Goal: Transaction & Acquisition: Purchase product/service

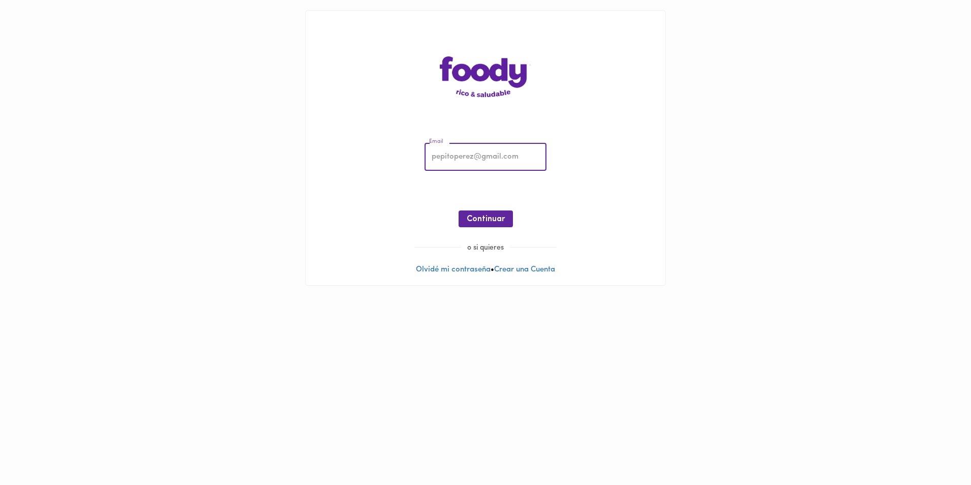
type input "[EMAIL_ADDRESS][DOMAIN_NAME]"
click at [470, 213] on button "Continuar" at bounding box center [486, 218] width 54 height 17
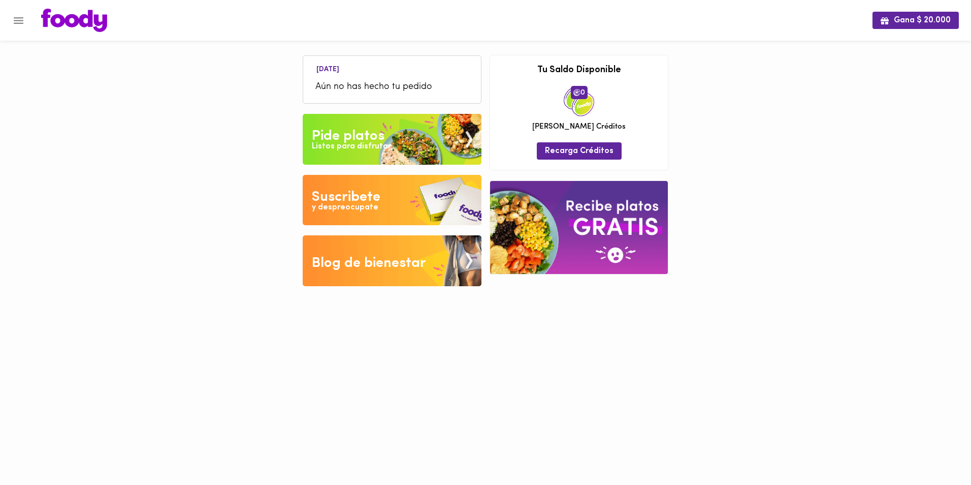
click at [340, 126] on div "Pide platos" at bounding box center [348, 136] width 73 height 20
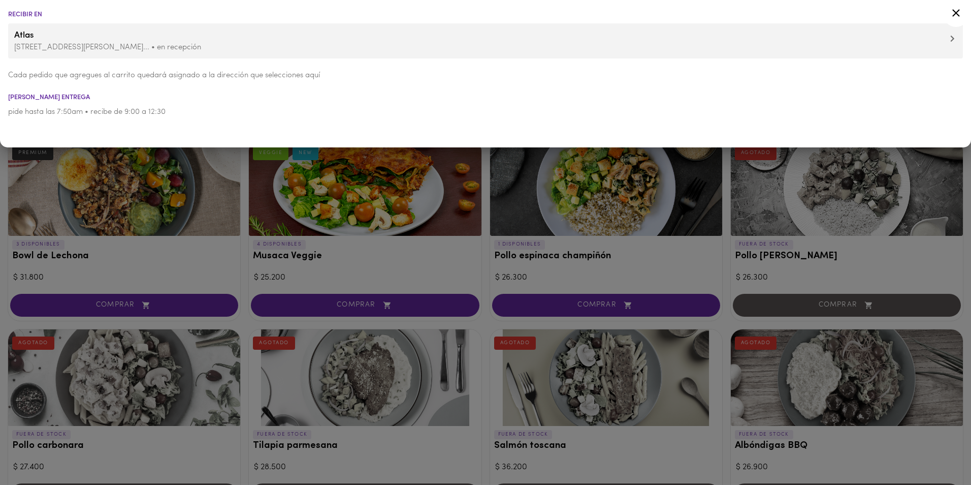
click at [959, 16] on icon at bounding box center [956, 13] width 13 height 13
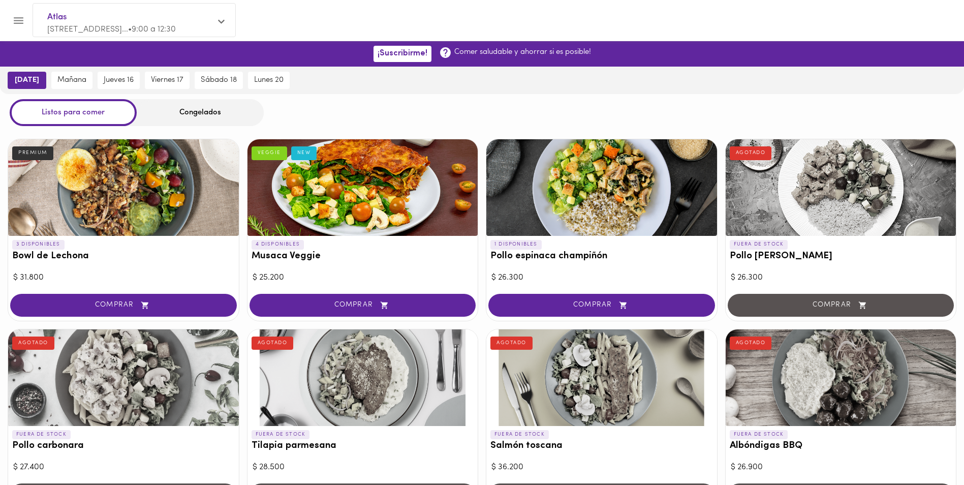
click at [203, 110] on div "Congelados" at bounding box center [200, 112] width 127 height 27
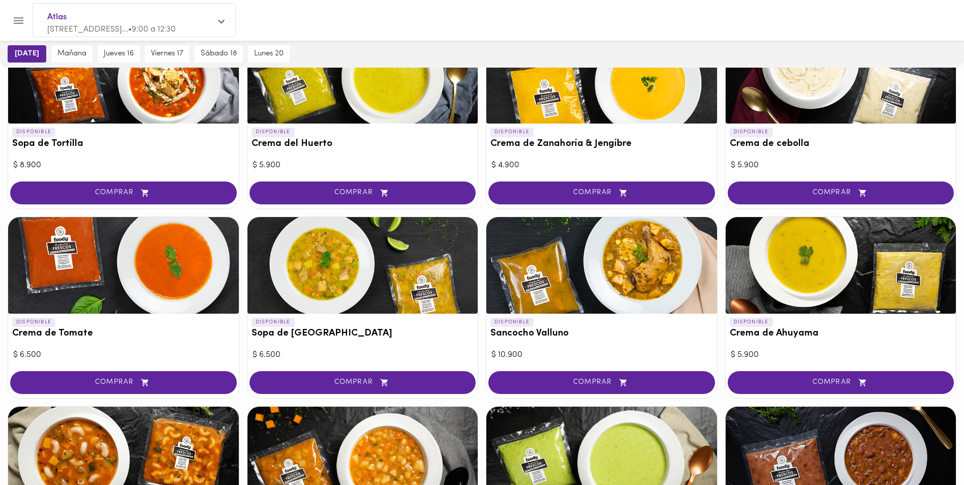
scroll to position [152, 0]
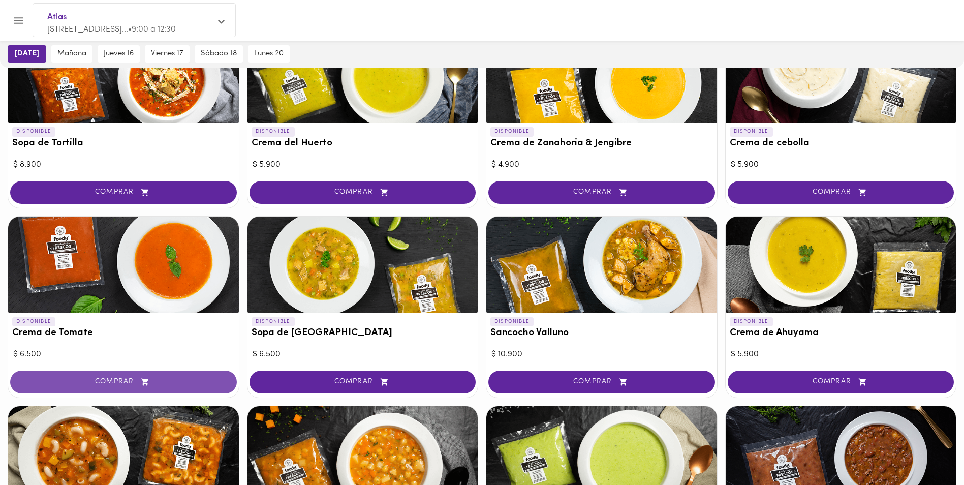
click at [108, 387] on button "COMPRAR" at bounding box center [123, 381] width 227 height 23
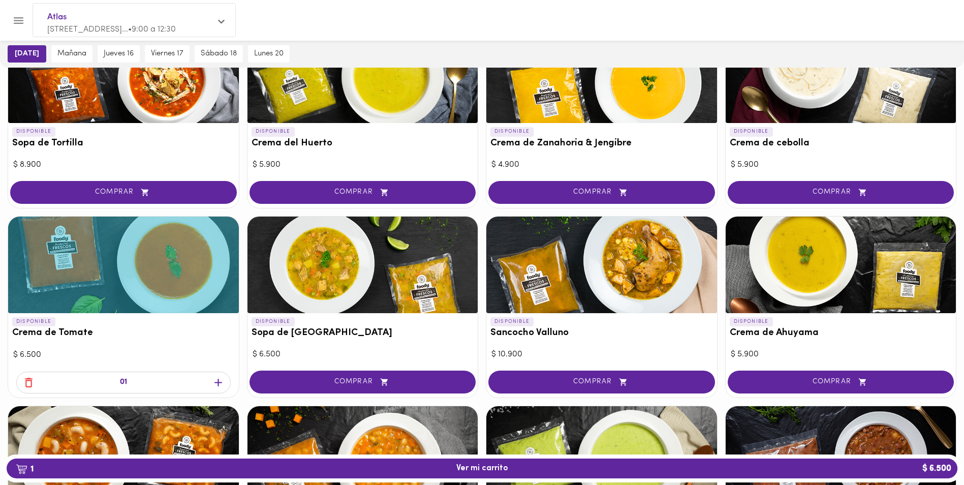
click at [217, 380] on icon "button" at bounding box center [218, 382] width 13 height 13
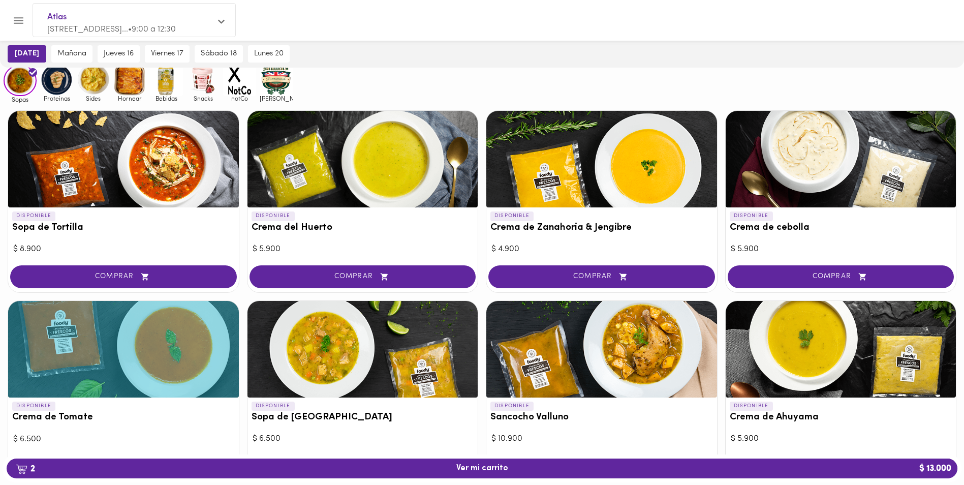
scroll to position [0, 0]
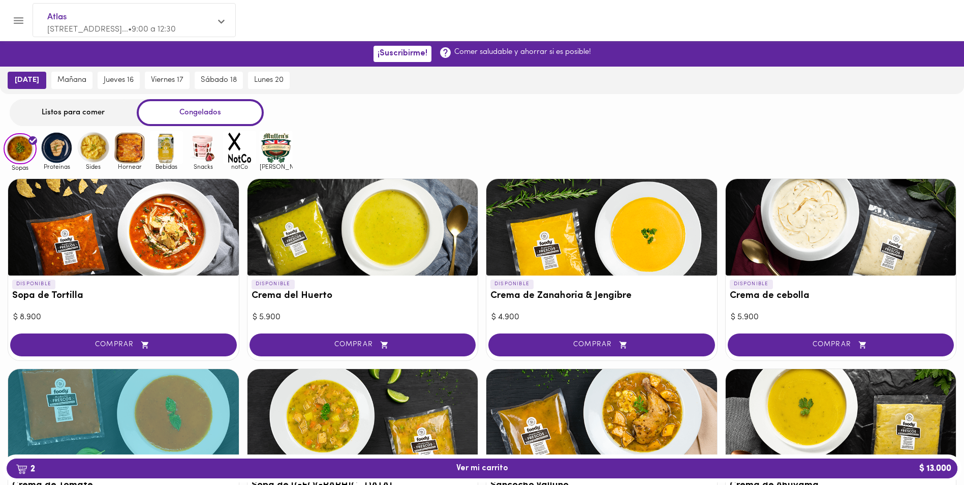
click at [130, 152] on img at bounding box center [129, 147] width 33 height 33
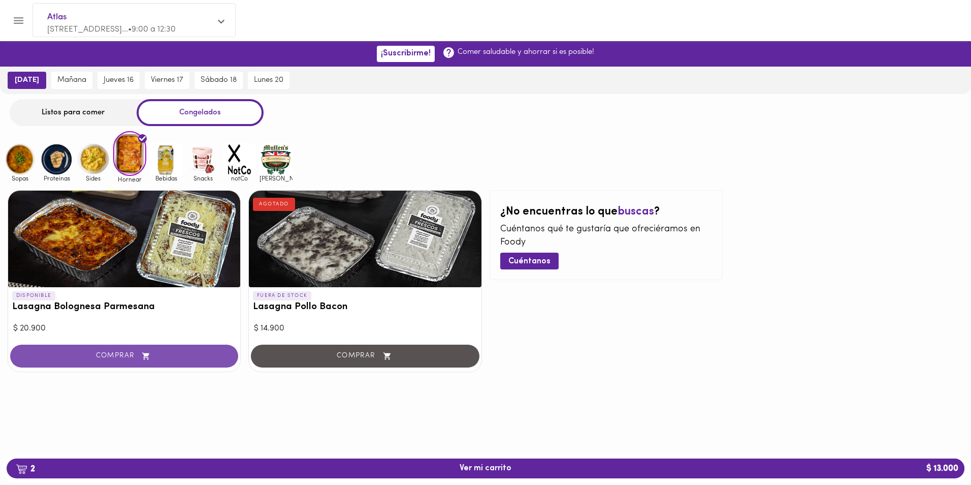
click at [98, 360] on span "COMPRAR" at bounding box center [124, 356] width 203 height 9
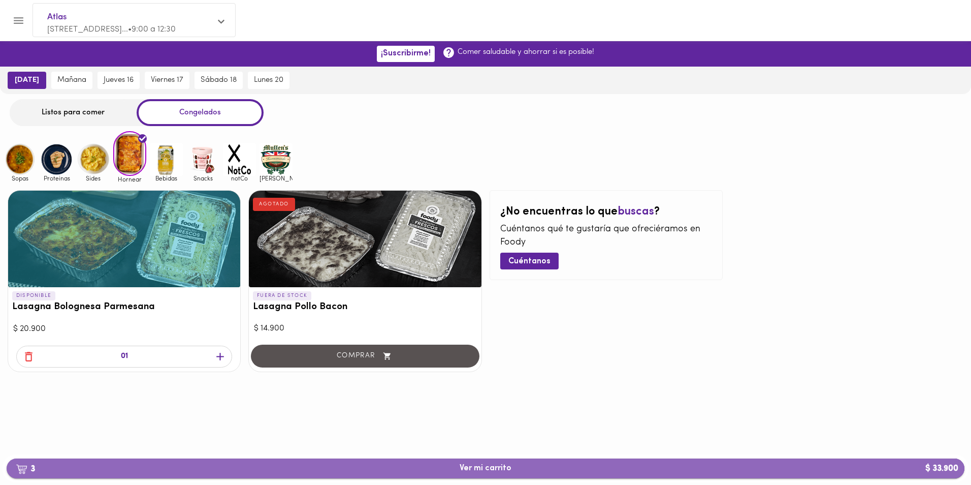
click at [724, 469] on span "3 Ver mi carrito $ 33.900" at bounding box center [486, 468] width 942 height 10
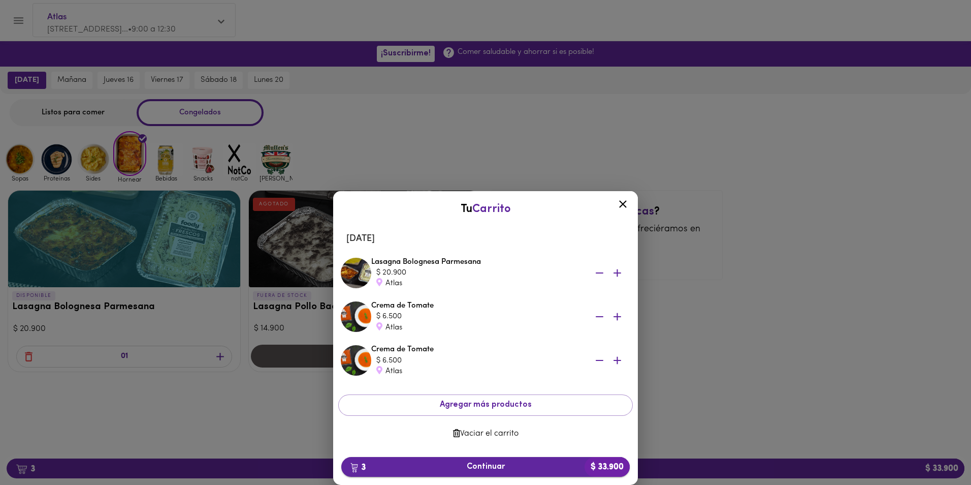
click at [418, 463] on span "3 Continuar $ 33.900" at bounding box center [485, 467] width 272 height 10
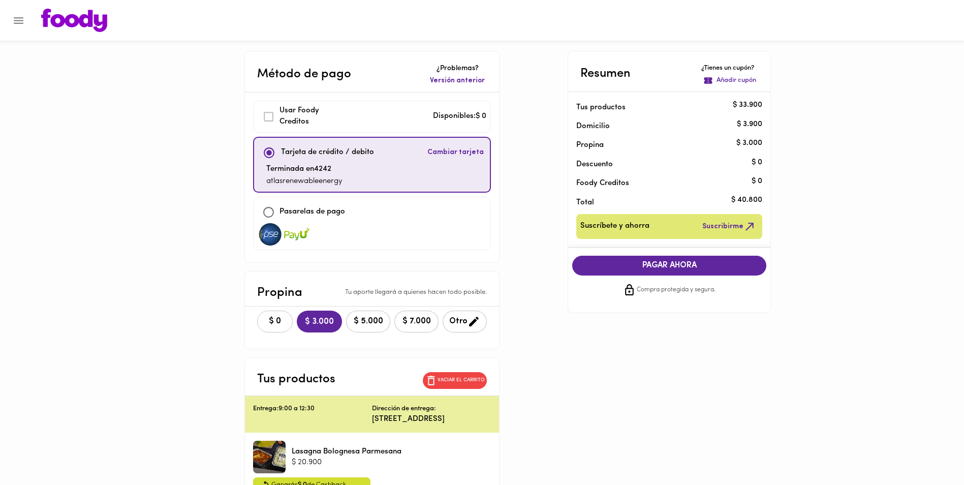
click at [264, 319] on span "$ 0" at bounding box center [275, 321] width 22 height 10
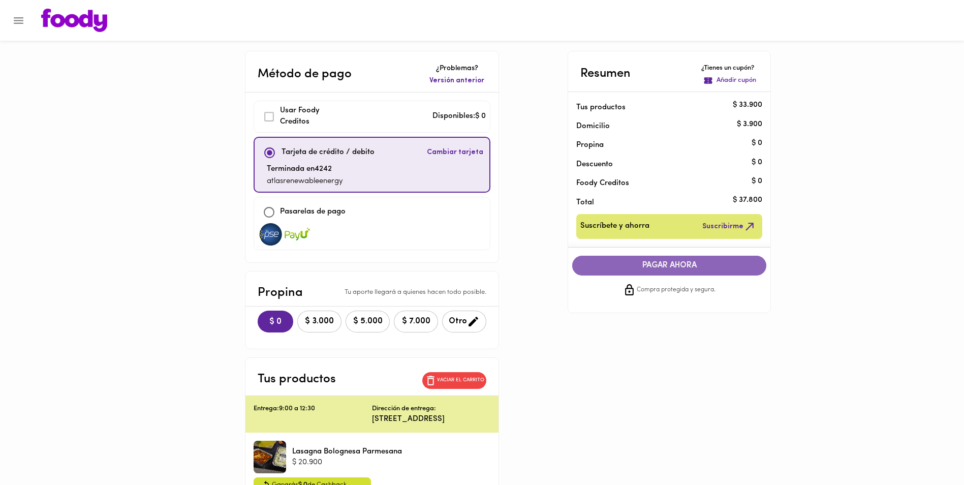
click at [618, 269] on span "PAGAR AHORA" at bounding box center [669, 266] width 174 height 10
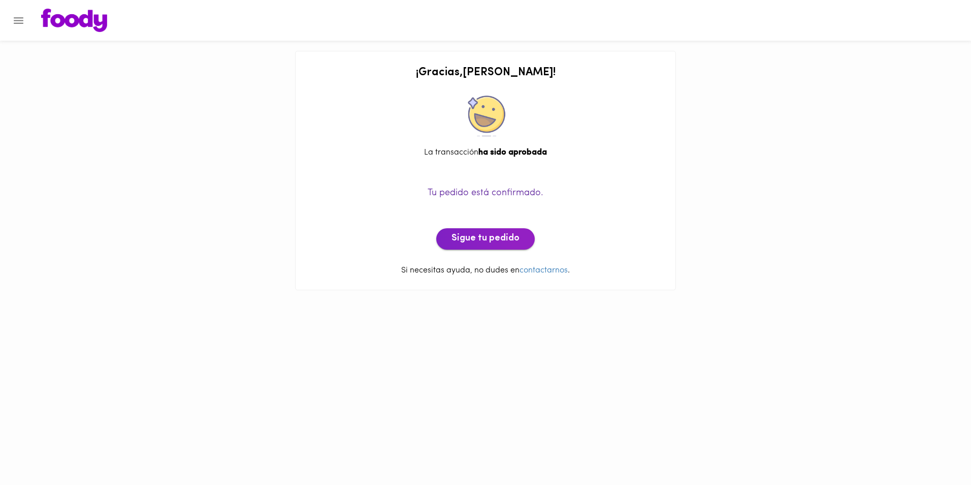
click at [481, 237] on span "Sigue tu pedido" at bounding box center [486, 238] width 68 height 11
